Goal: Navigation & Orientation: Find specific page/section

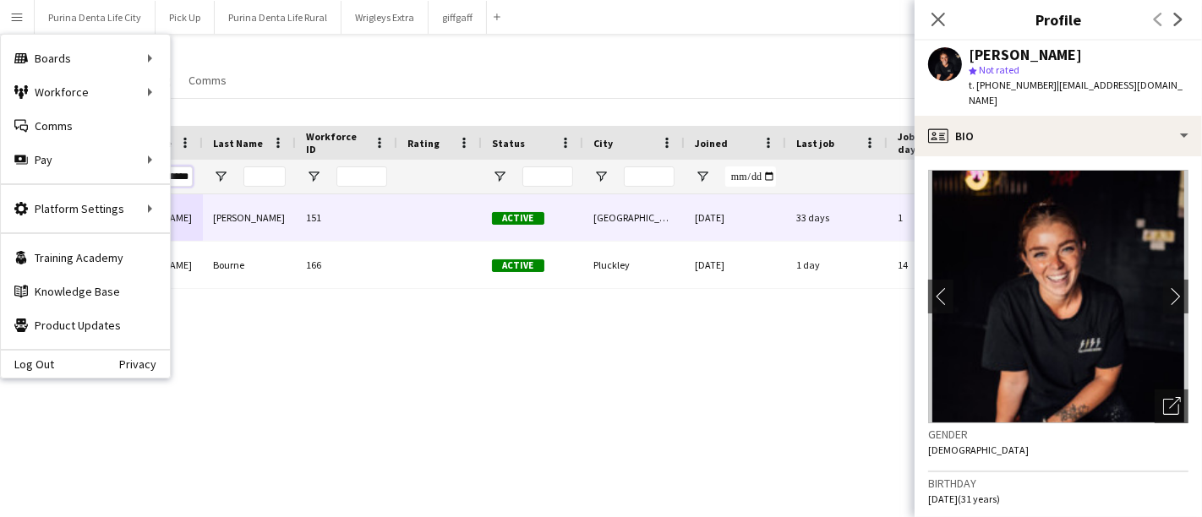
click at [189, 175] on input "********" at bounding box center [171, 177] width 42 height 20
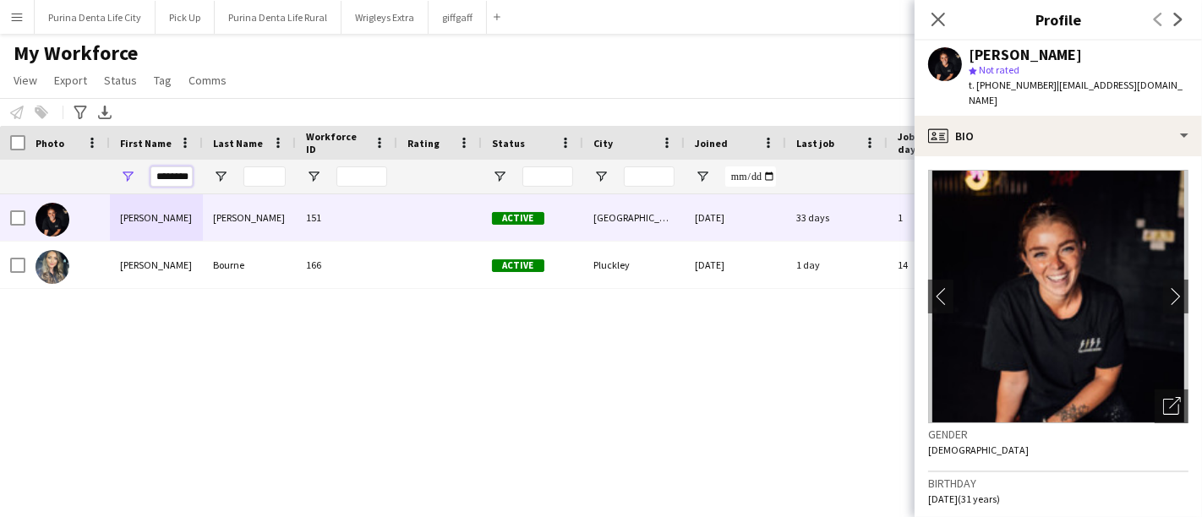
click at [189, 175] on input "********" at bounding box center [171, 177] width 42 height 20
type input "*****"
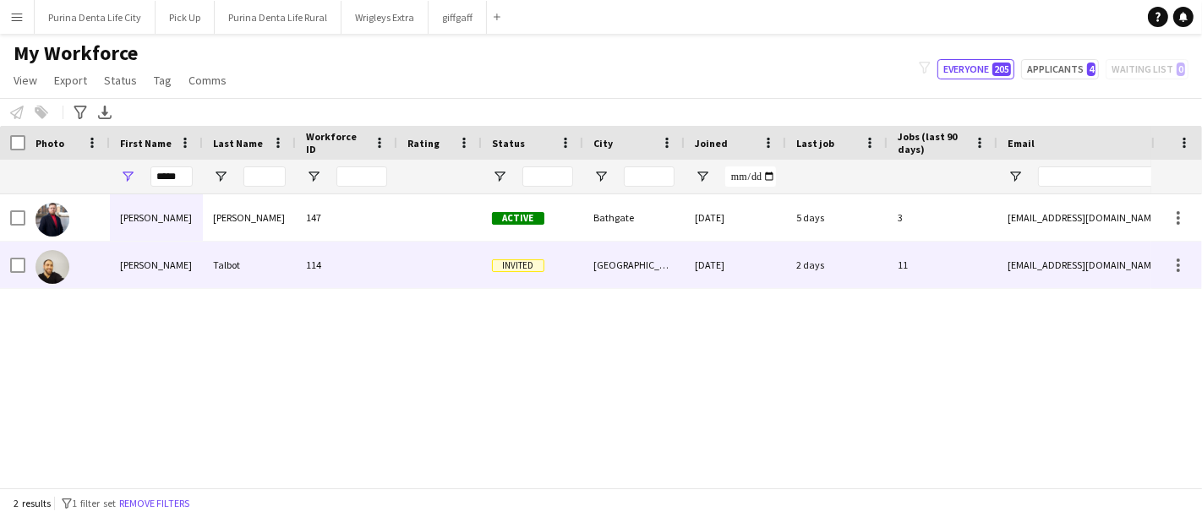
click at [159, 275] on div "[PERSON_NAME]" at bounding box center [156, 265] width 93 height 46
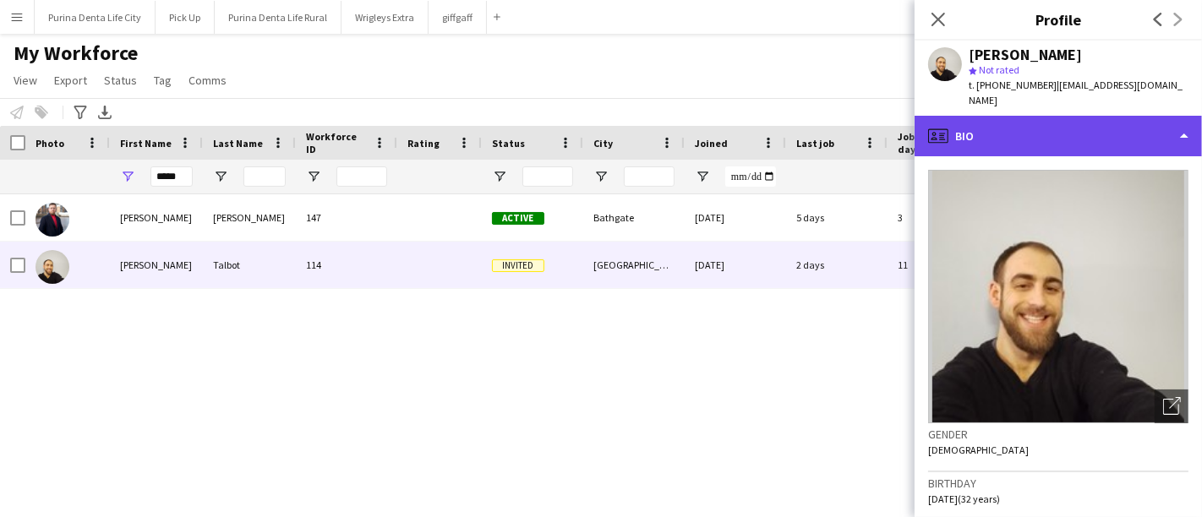
click at [1105, 131] on div "profile Bio" at bounding box center [1058, 136] width 287 height 41
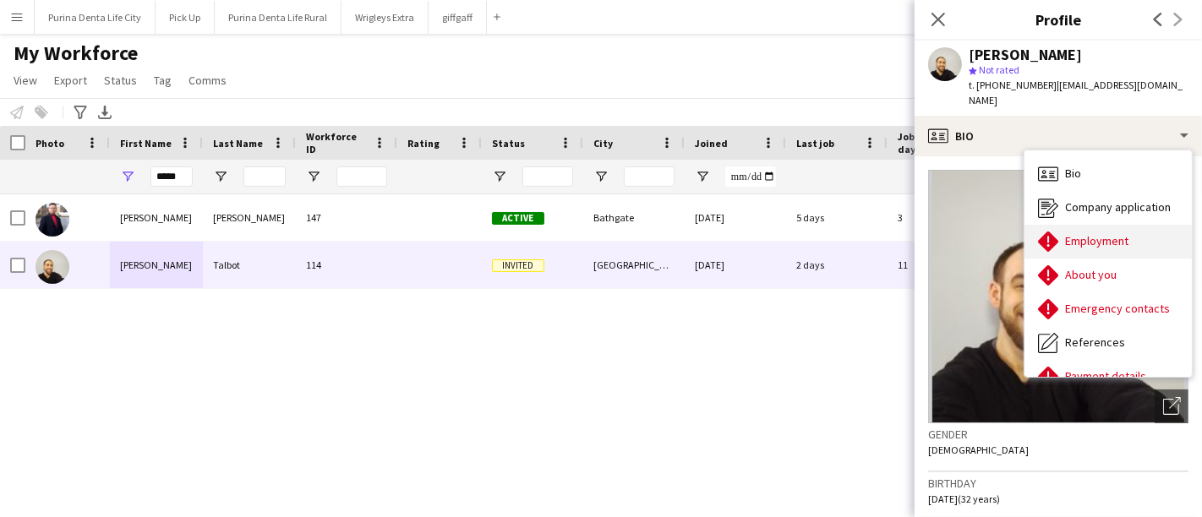
click at [1103, 233] on div "Employment Employment" at bounding box center [1107, 242] width 167 height 34
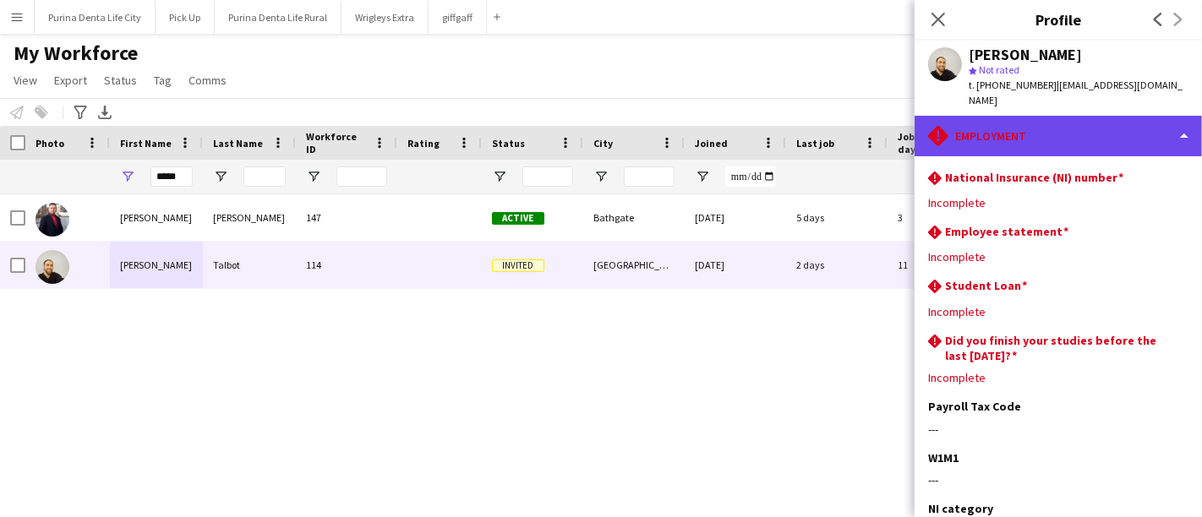
click at [1057, 124] on div "rhombus-alert Employment" at bounding box center [1058, 136] width 287 height 41
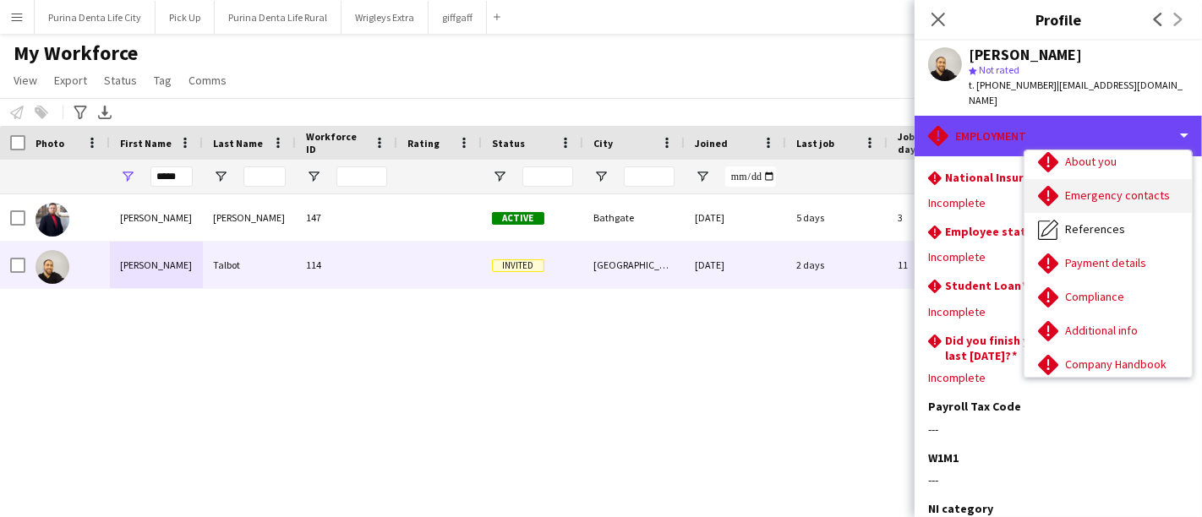
scroll to position [112, 0]
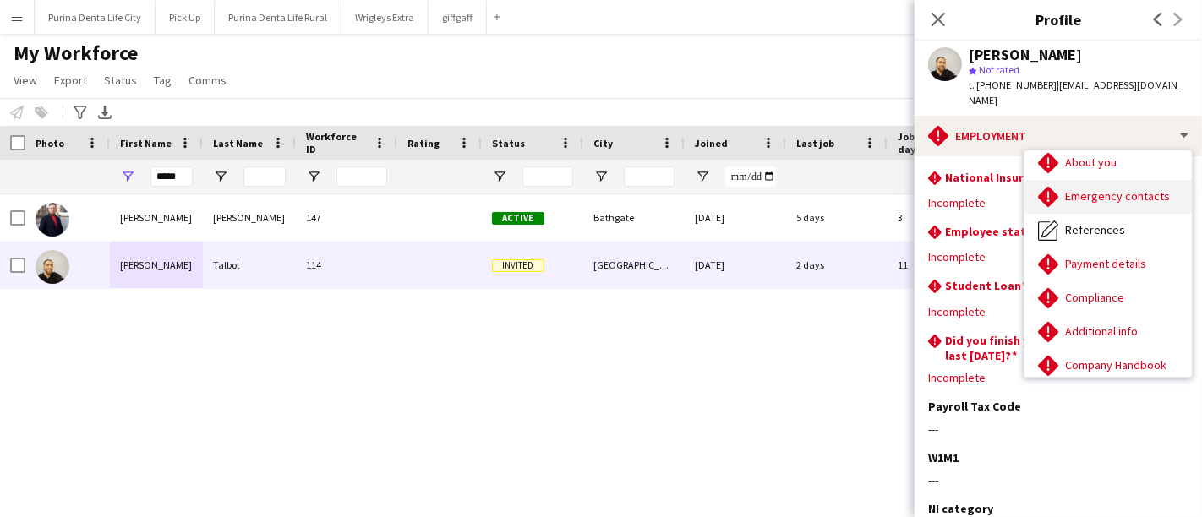
click at [1069, 290] on span "Compliance" at bounding box center [1094, 297] width 59 height 15
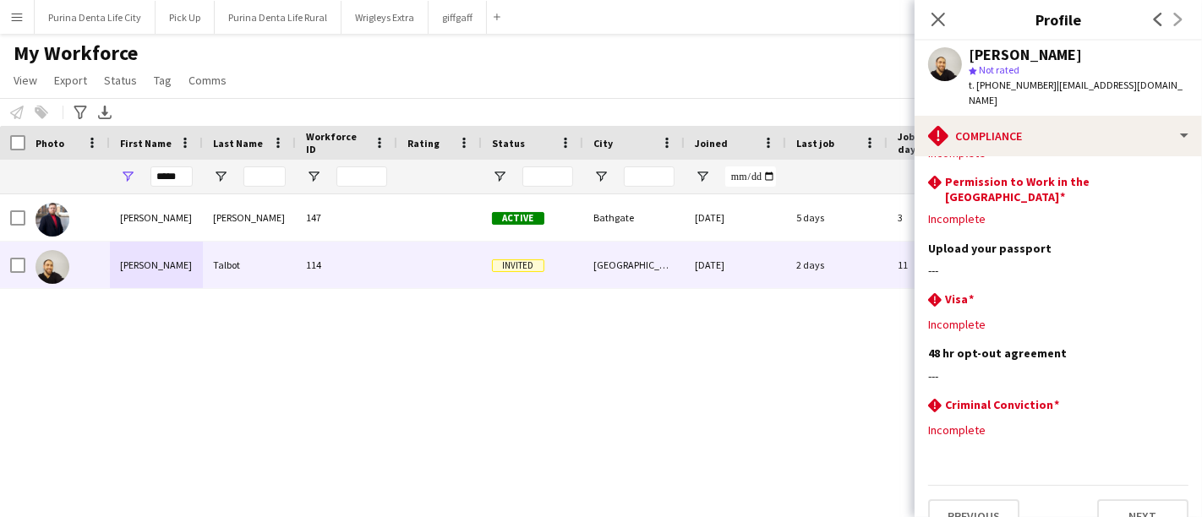
scroll to position [0, 0]
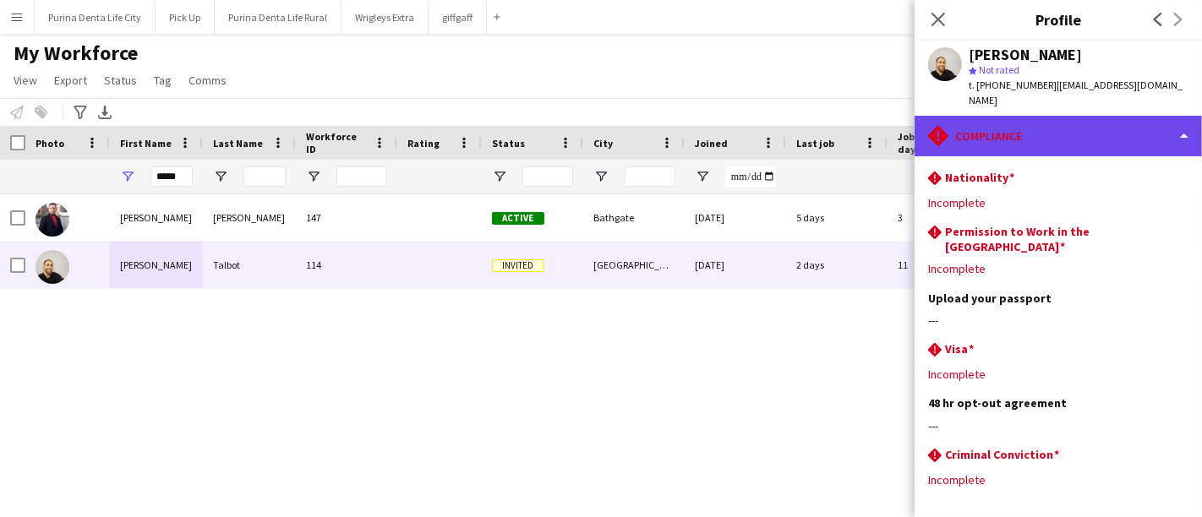
click at [1104, 119] on div "rhombus-alert Compliance" at bounding box center [1058, 136] width 287 height 41
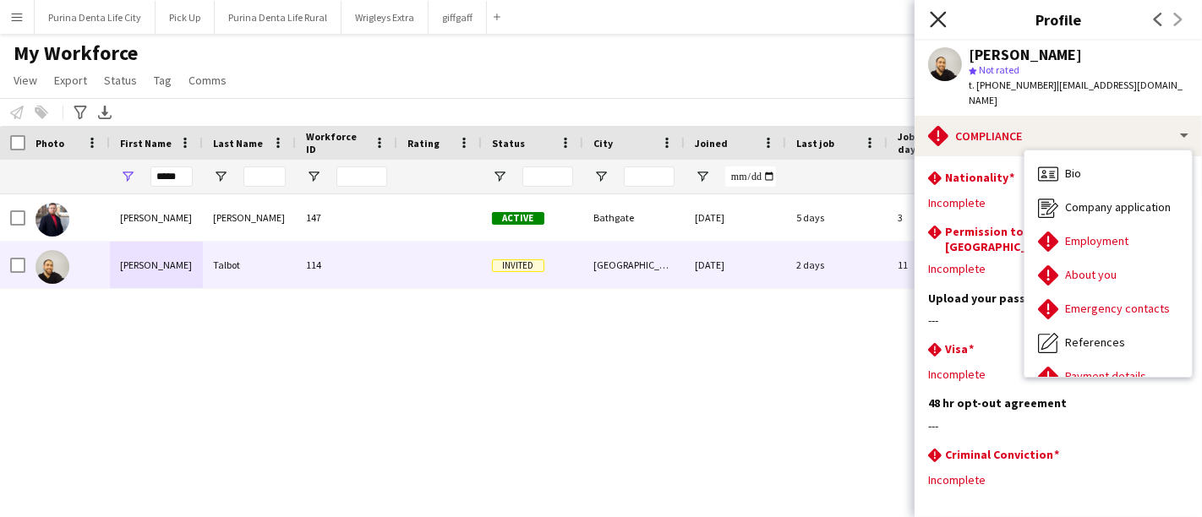
click at [946, 18] on icon "Close pop-in" at bounding box center [938, 19] width 16 height 16
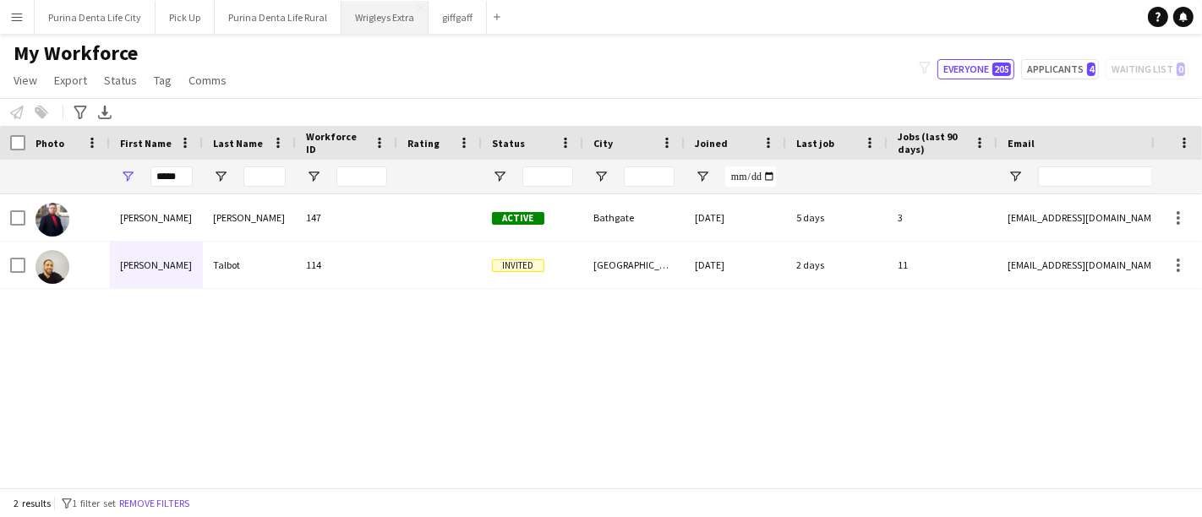
click at [415, 14] on button "Wrigleys Extra Close" at bounding box center [384, 17] width 87 height 33
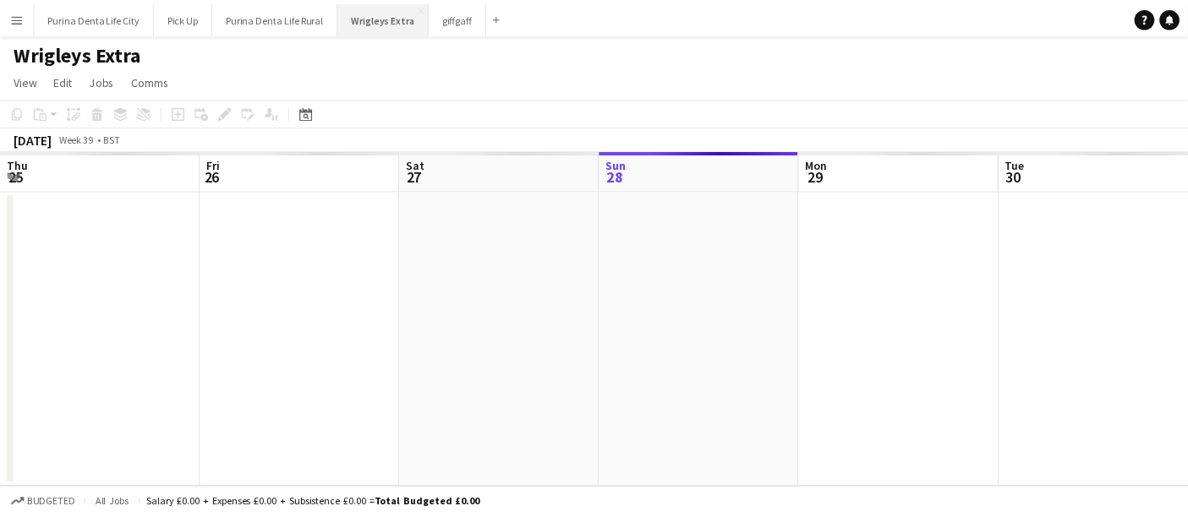
scroll to position [0, 403]
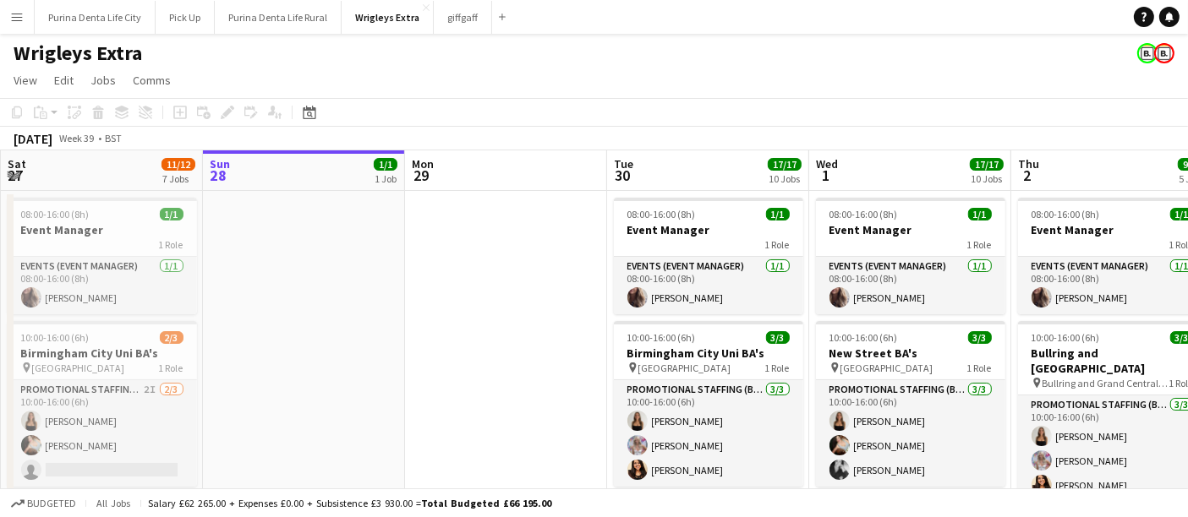
click at [478, 499] on span "Total Budgeted £66 195.00" at bounding box center [486, 503] width 130 height 13
click at [463, 446] on app-date-cell at bounding box center [506, 364] width 202 height 347
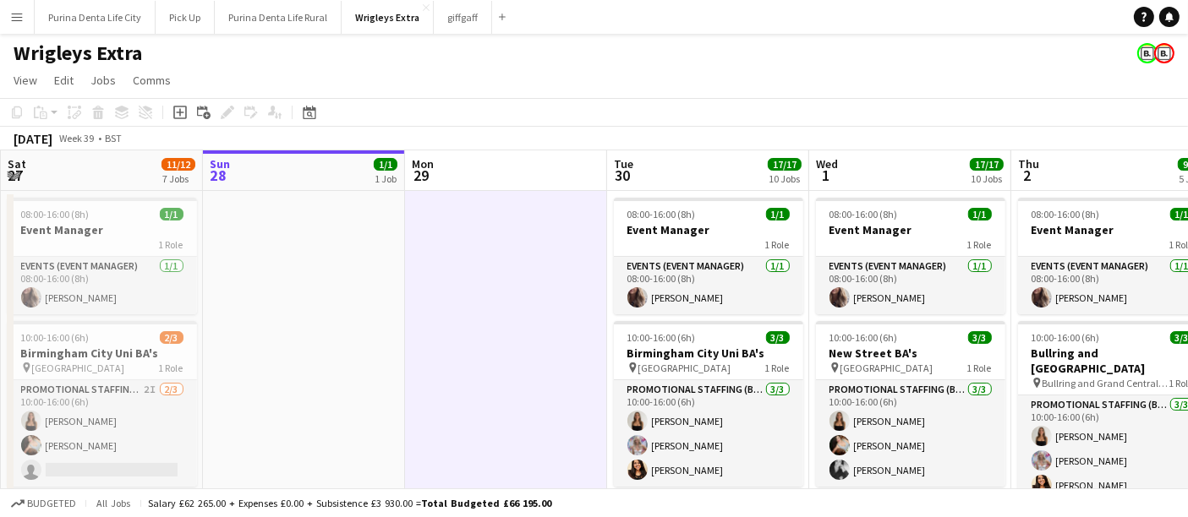
click at [457, 125] on app-toolbar "Copy Paste Paste Ctrl+V Paste with crew Ctrl+Shift+V Paste linked Job [GEOGRAPH…" at bounding box center [594, 112] width 1188 height 29
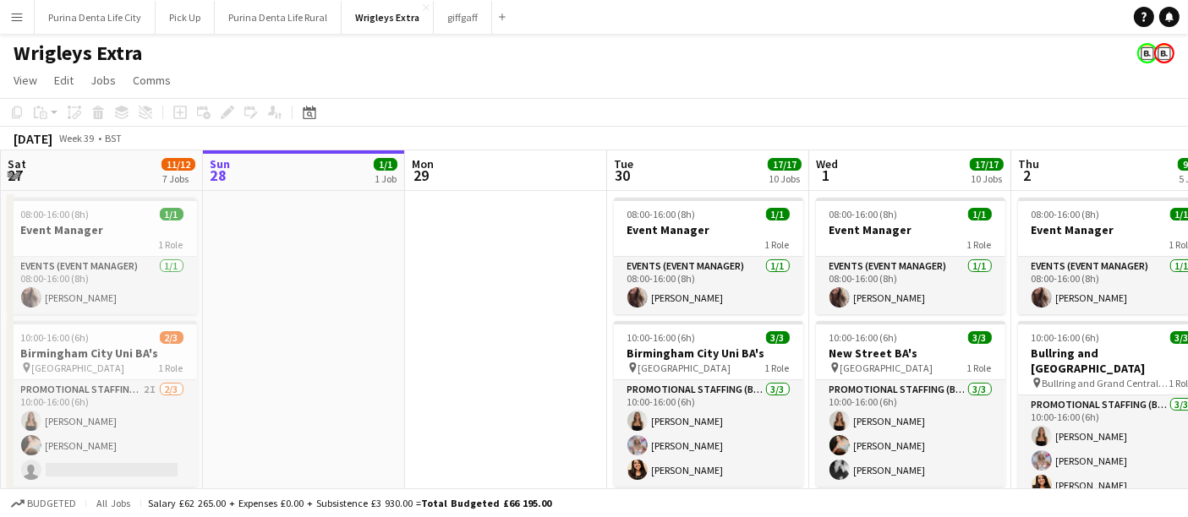
click at [55, 92] on app-page-menu "View Day view expanded Day view collapsed Month view Date picker Jump to [DATE]…" at bounding box center [594, 82] width 1188 height 32
click at [55, 84] on span "Edit" at bounding box center [63, 80] width 19 height 15
click at [19, 85] on span "View" at bounding box center [26, 80] width 24 height 15
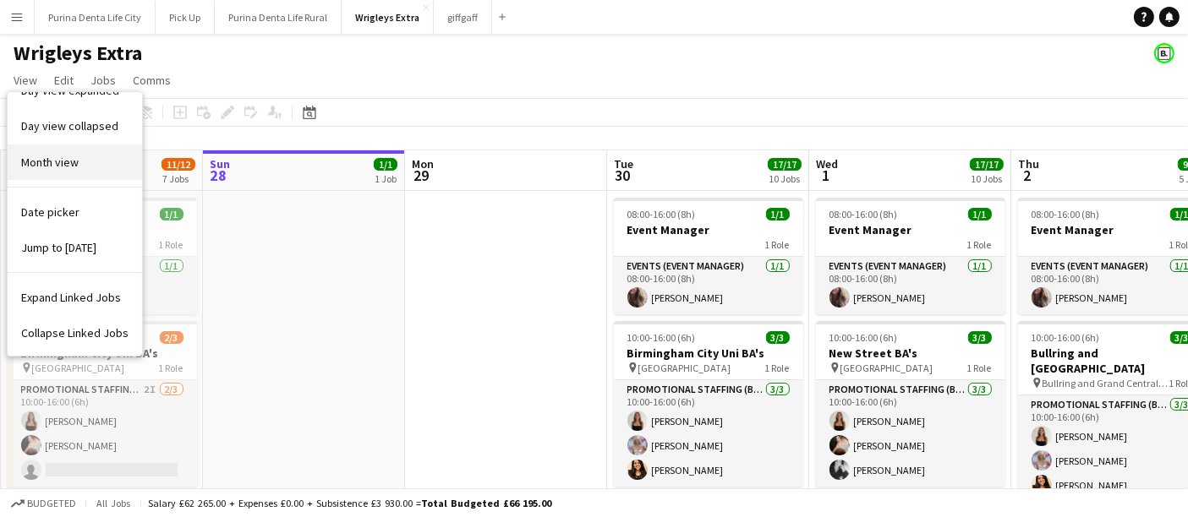
scroll to position [0, 0]
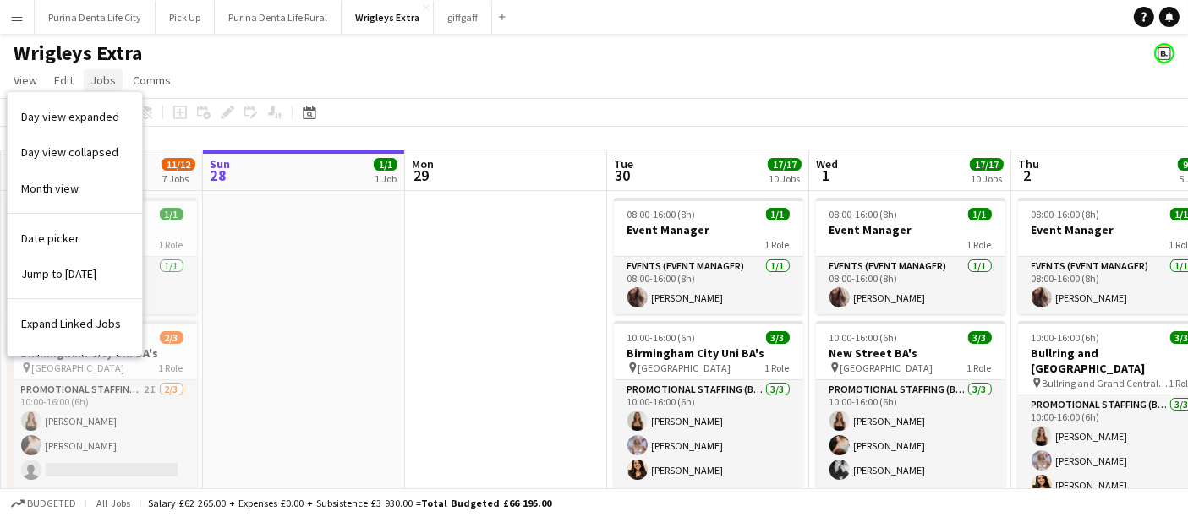
click at [106, 76] on span "Jobs" at bounding box center [102, 80] width 25 height 15
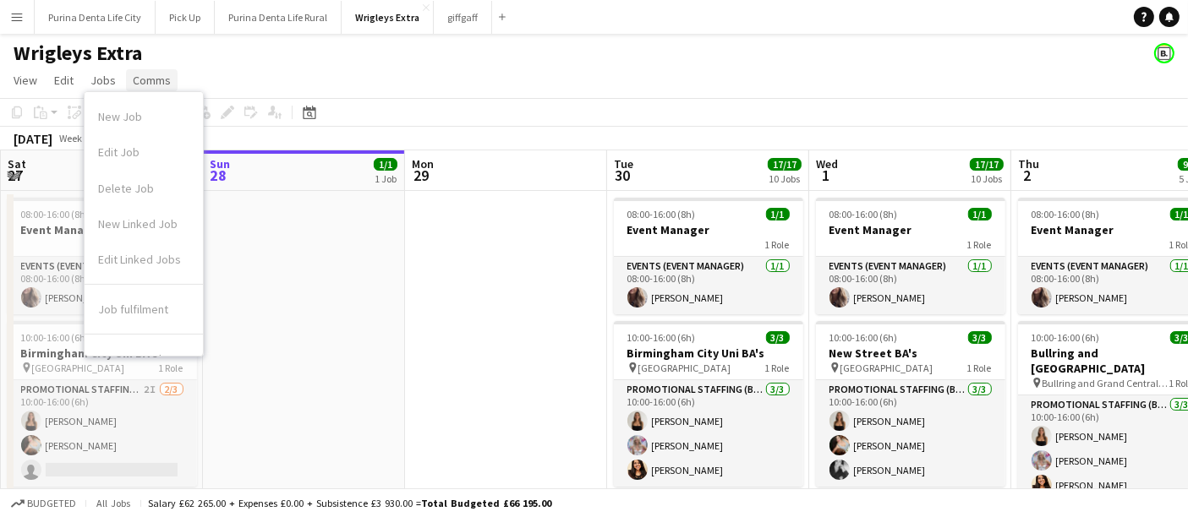
click at [161, 79] on span "Comms" at bounding box center [152, 80] width 38 height 15
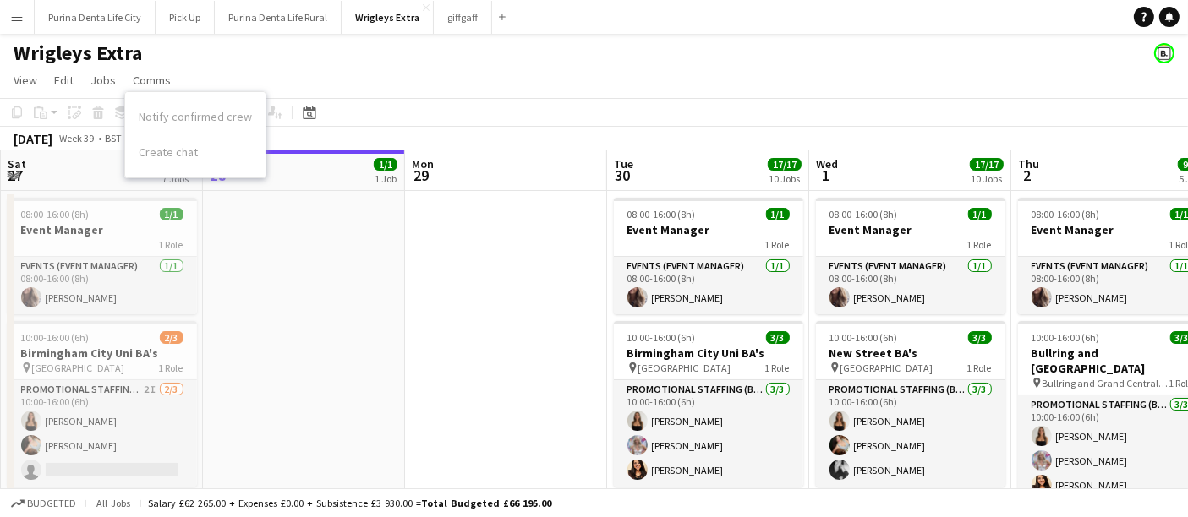
click at [263, 55] on div "Wrigleys Extra" at bounding box center [594, 50] width 1188 height 32
click at [17, 23] on app-icon "Menu" at bounding box center [17, 17] width 14 height 14
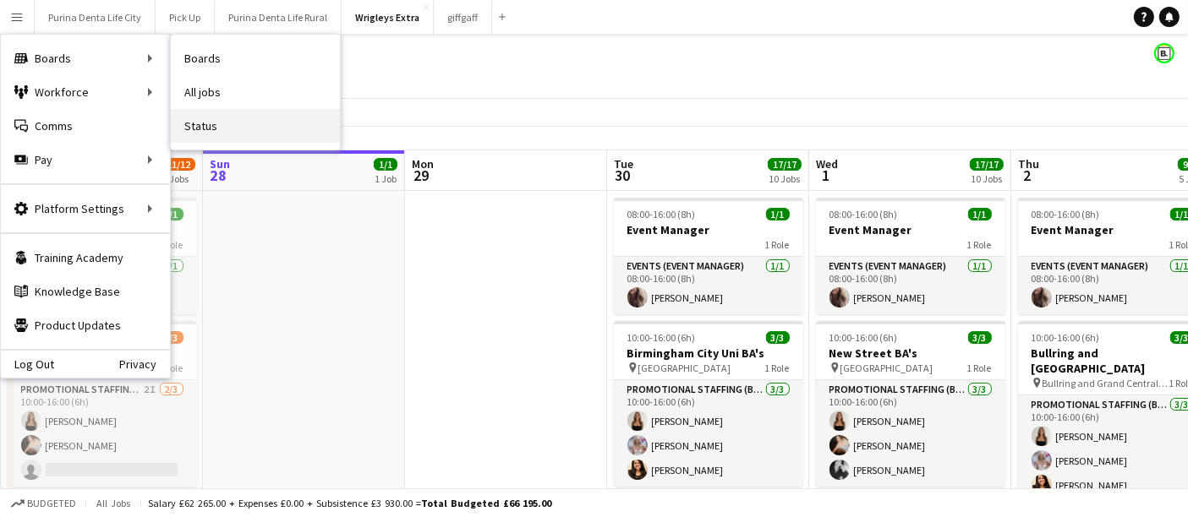
click at [205, 141] on link "Status" at bounding box center [255, 126] width 169 height 34
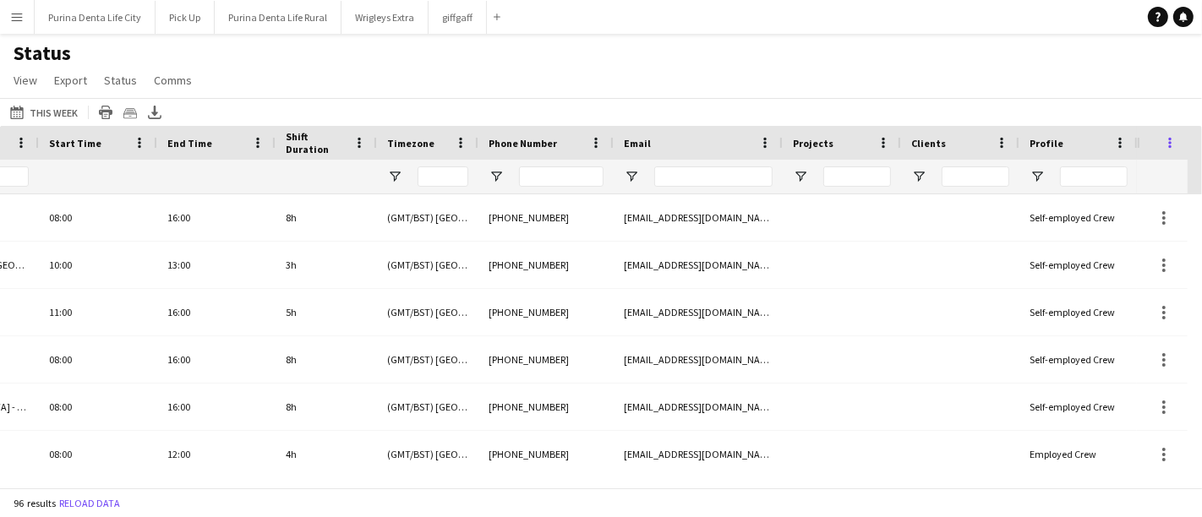
click at [1171, 139] on span at bounding box center [1169, 142] width 15 height 15
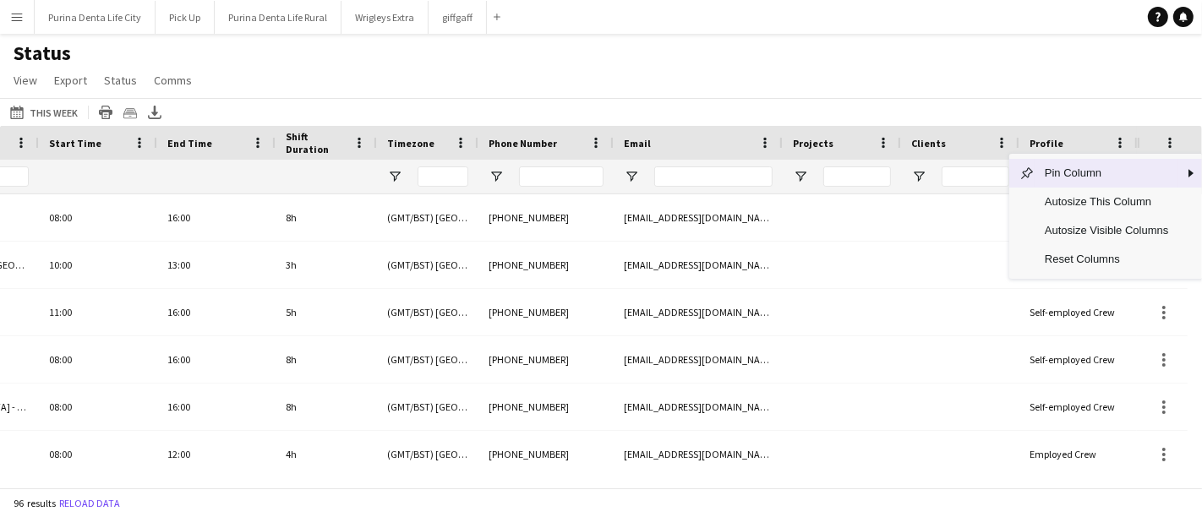
click at [1104, 145] on div "Profile" at bounding box center [1068, 142] width 78 height 25
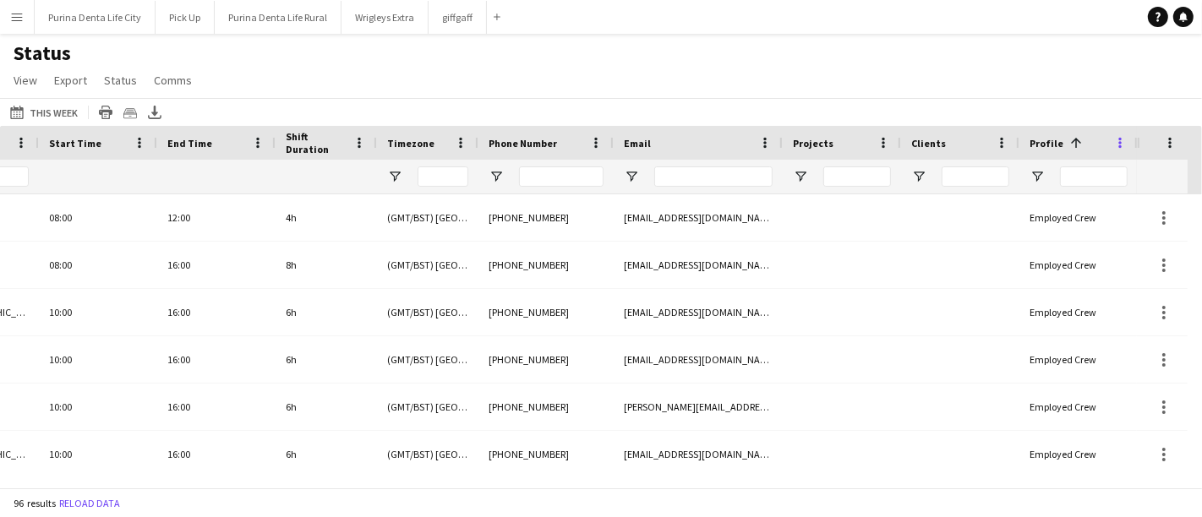
click at [1123, 140] on span at bounding box center [1119, 142] width 15 height 15
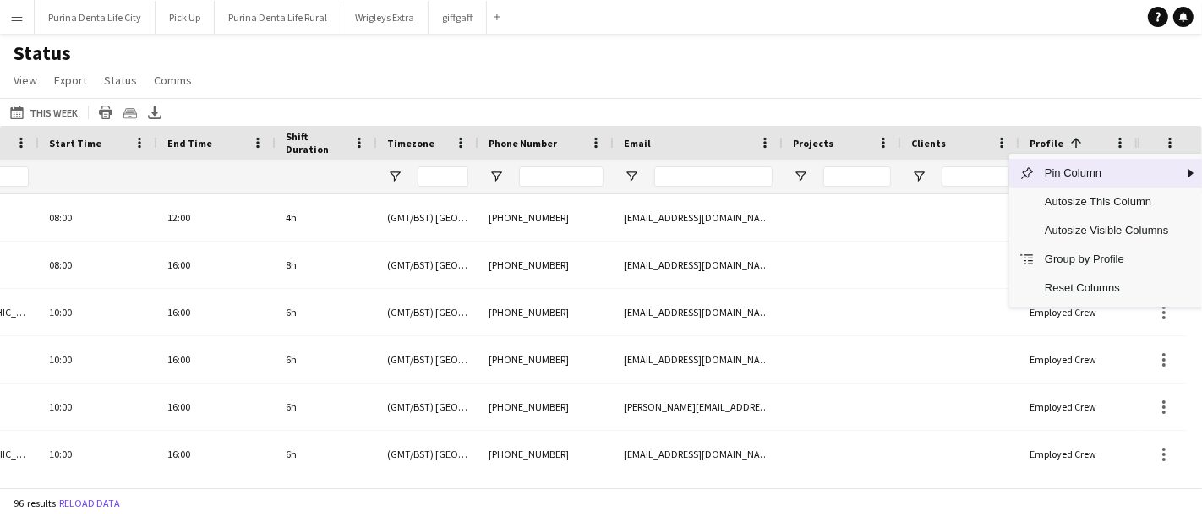
click at [1050, 144] on span "Profile" at bounding box center [1046, 143] width 34 height 13
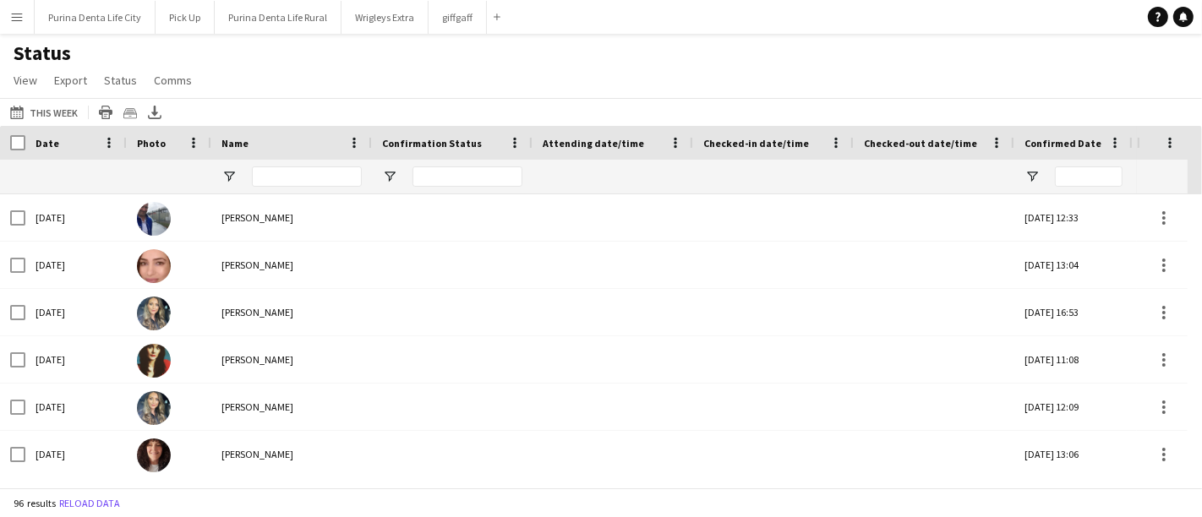
click at [5, 30] on button "Menu" at bounding box center [17, 17] width 34 height 34
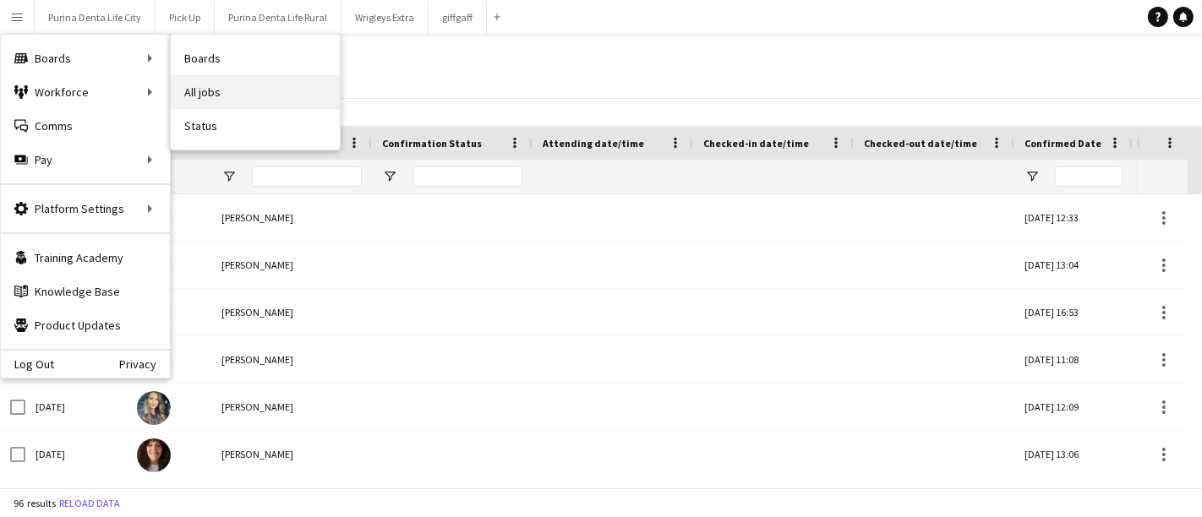
click at [204, 77] on link "All jobs" at bounding box center [255, 92] width 169 height 34
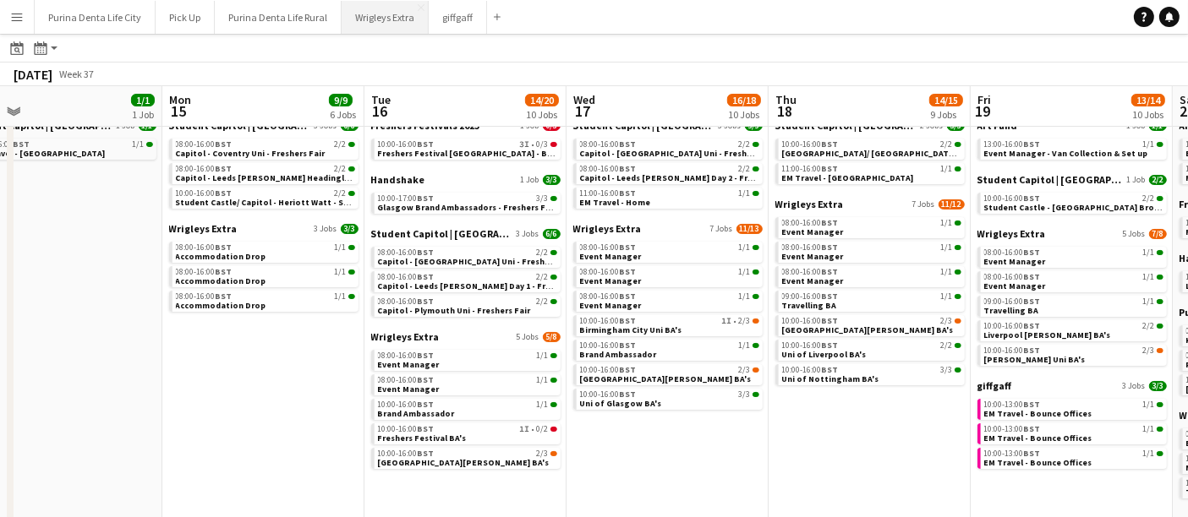
click at [405, 19] on button "Wrigleys Extra Close" at bounding box center [384, 17] width 87 height 33
